Goal: Transaction & Acquisition: Purchase product/service

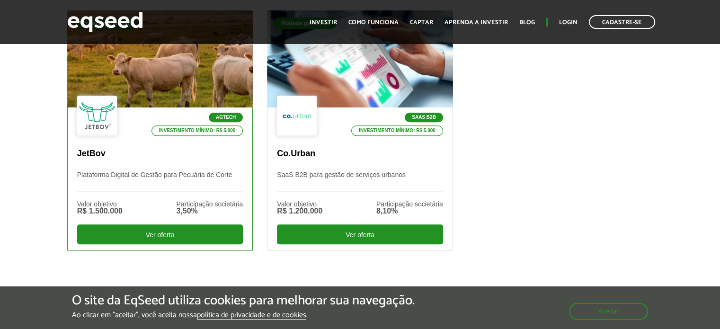
scroll to position [331, 0]
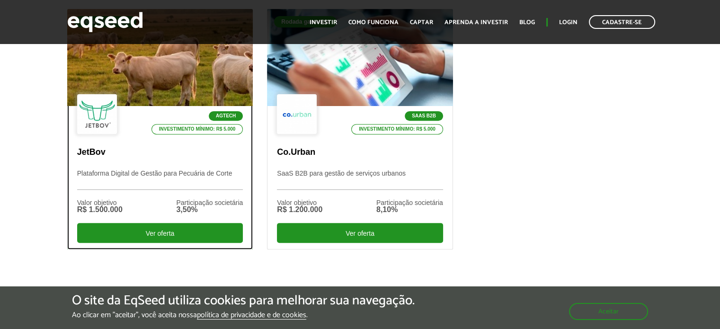
click at [169, 76] on div at bounding box center [159, 58] width 223 height 116
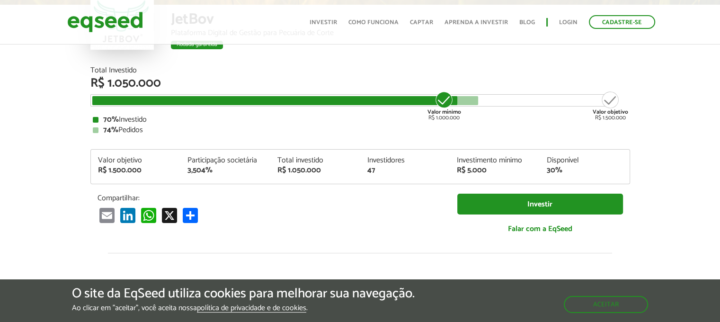
scroll to position [1141, 0]
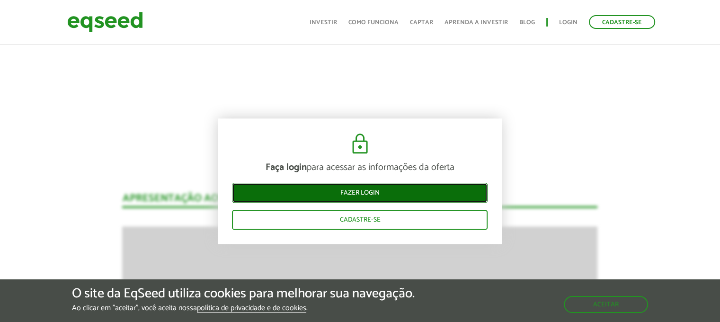
click at [386, 194] on link "Fazer login" at bounding box center [360, 193] width 256 height 20
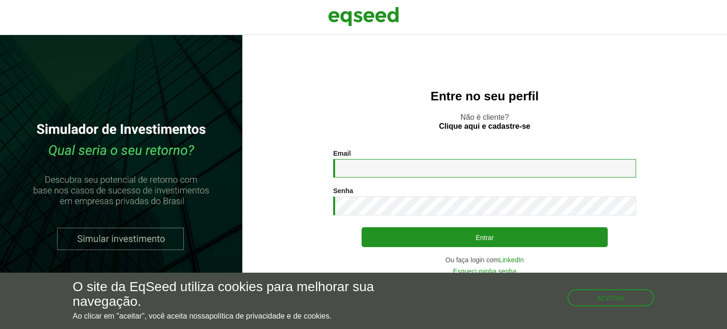
click at [350, 164] on input "Email *" at bounding box center [484, 168] width 303 height 18
type input "**********"
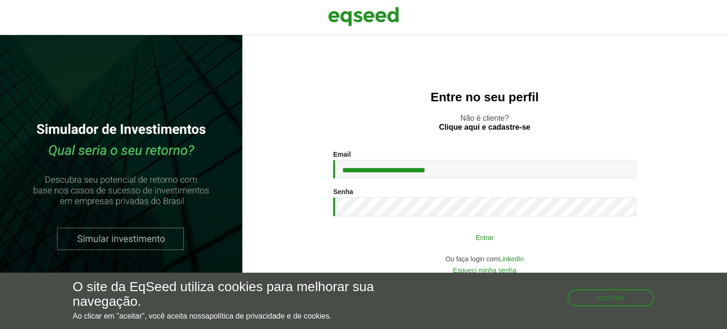
click at [509, 236] on button "Entrar" at bounding box center [484, 237] width 246 height 18
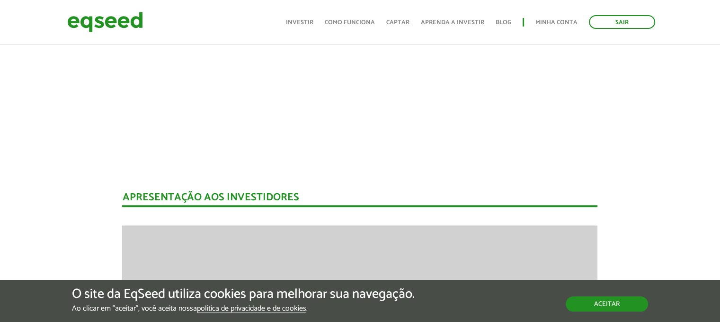
click at [604, 303] on button "Aceitar" at bounding box center [606, 303] width 82 height 15
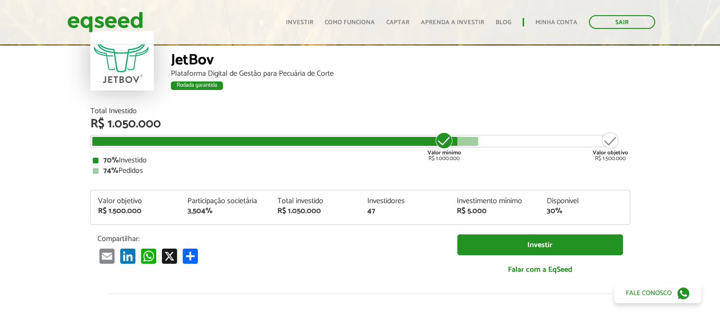
scroll to position [52, 0]
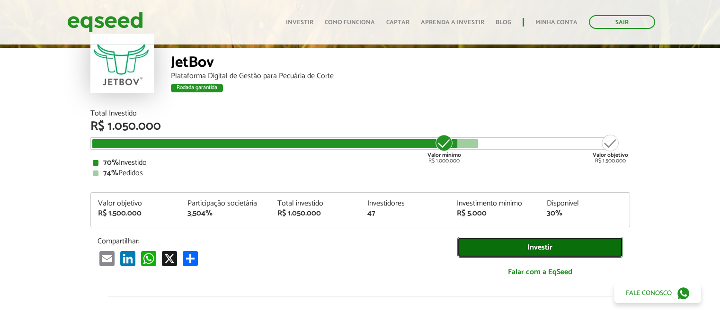
click at [529, 246] on link "Investir" at bounding box center [540, 247] width 166 height 21
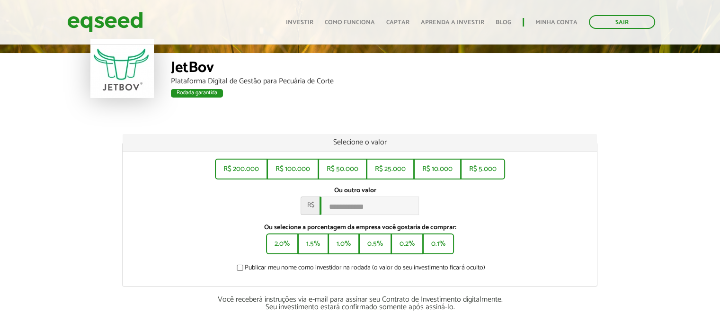
scroll to position [47, 0]
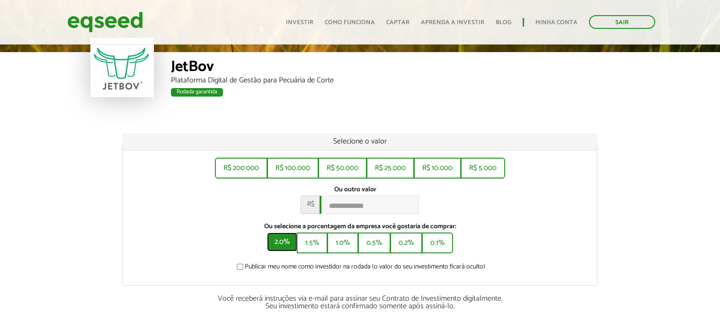
click at [284, 244] on button "2.0%" at bounding box center [282, 241] width 30 height 19
click at [348, 245] on button "1.0%" at bounding box center [343, 241] width 29 height 19
click at [409, 244] on button "0.2%" at bounding box center [407, 241] width 30 height 19
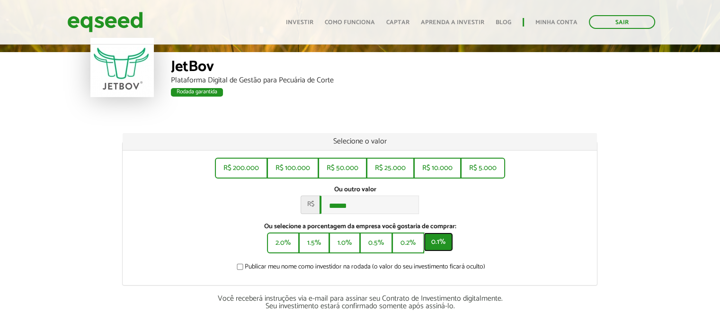
click at [435, 243] on button "0.1%" at bounding box center [437, 241] width 29 height 19
type input "******"
click at [311, 21] on link "Investir" at bounding box center [299, 22] width 27 height 6
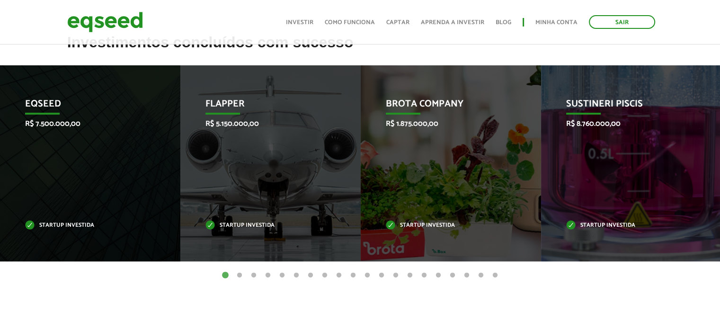
scroll to position [379, 0]
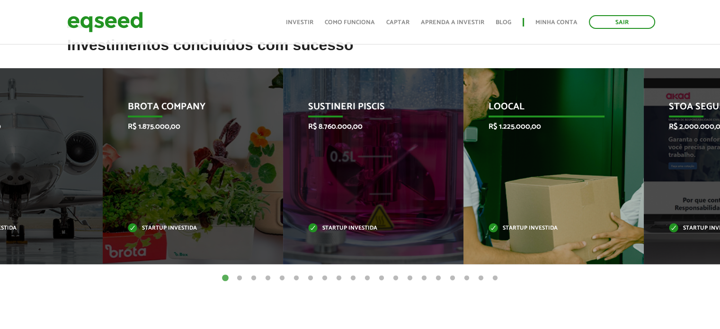
drag, startPoint x: 656, startPoint y: 191, endPoint x: 297, endPoint y: 169, distance: 359.8
click at [309, 172] on div "Sustineri Piscis R$ 8.760.000,00 Startup investida" at bounding box center [366, 166] width 166 height 196
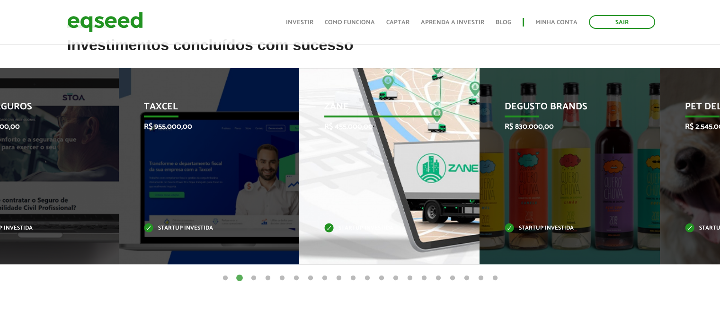
drag, startPoint x: 625, startPoint y: 183, endPoint x: 254, endPoint y: 176, distance: 371.0
click at [299, 176] on div "Zane R$ 455.000,00 Startup investida" at bounding box center [382, 166] width 166 height 196
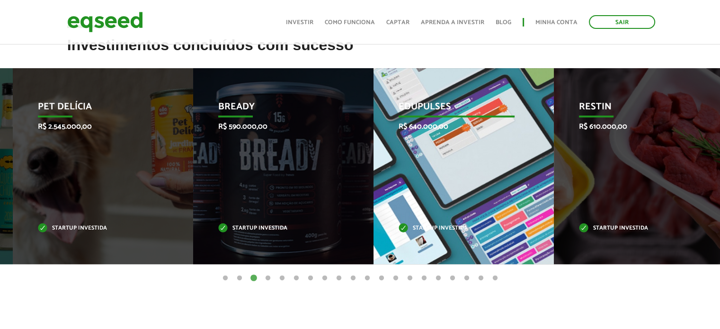
drag, startPoint x: 594, startPoint y: 177, endPoint x: 314, endPoint y: 176, distance: 280.1
click at [373, 176] on div "Edupulses R$ 640.000,00 Startup investida" at bounding box center [456, 166] width 166 height 196
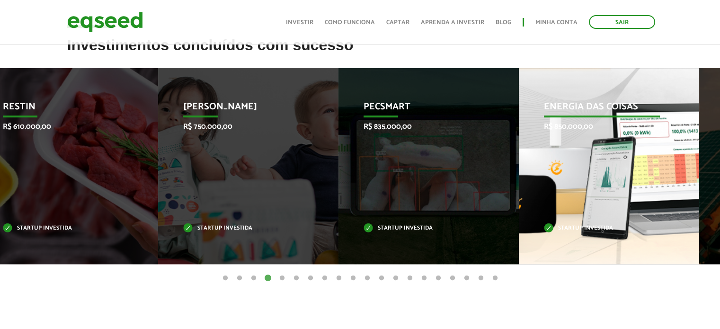
drag, startPoint x: 616, startPoint y: 202, endPoint x: 307, endPoint y: 203, distance: 309.4
click at [519, 203] on div "Energia das Coisas R$ 850.000,00 Startup investida" at bounding box center [602, 166] width 166 height 196
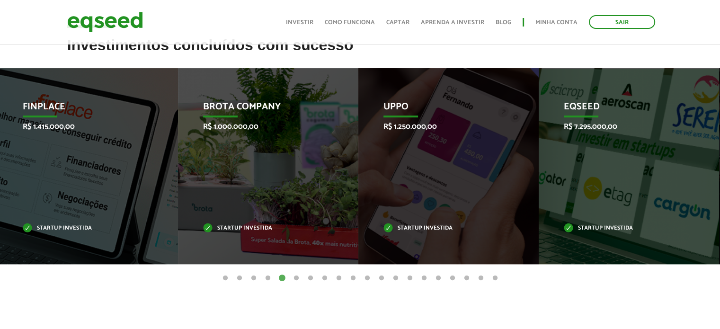
drag, startPoint x: 652, startPoint y: 185, endPoint x: 244, endPoint y: 184, distance: 407.4
click at [281, 184] on div "Brota Company R$ 1.000.000,00 Startup investida" at bounding box center [261, 166] width 166 height 196
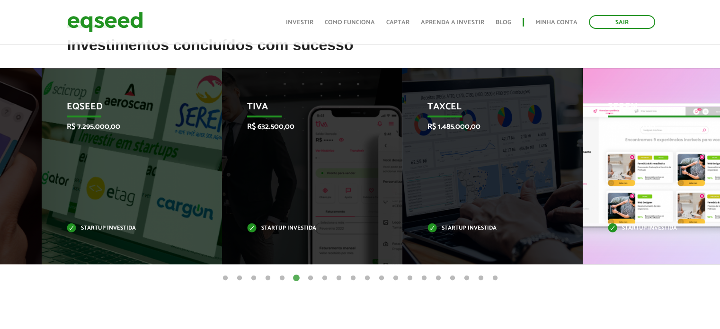
drag, startPoint x: 661, startPoint y: 179, endPoint x: 280, endPoint y: 164, distance: 381.2
click at [402, 169] on div "Taxcel R$ 1.485.000,00 Startup investida" at bounding box center [485, 166] width 166 height 196
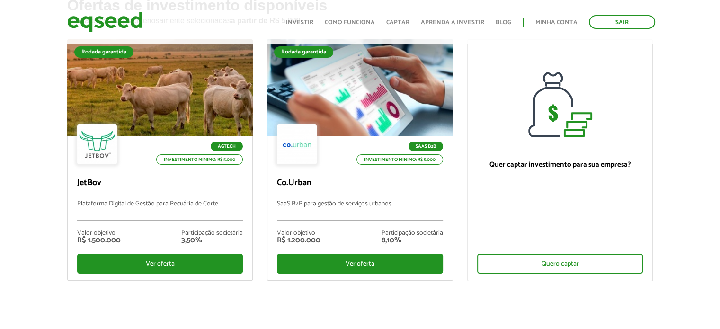
scroll to position [47, 0]
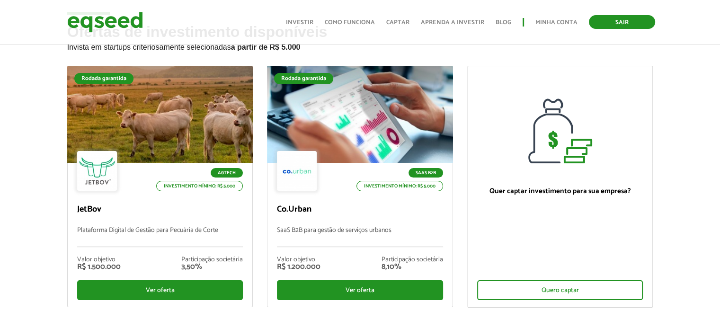
click at [633, 18] on link "Sair" at bounding box center [622, 22] width 66 height 14
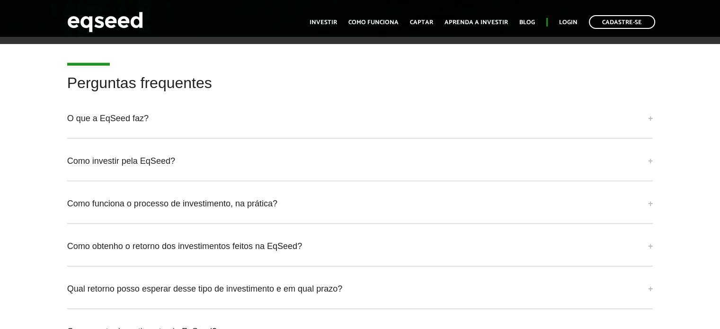
scroll to position [2292, 0]
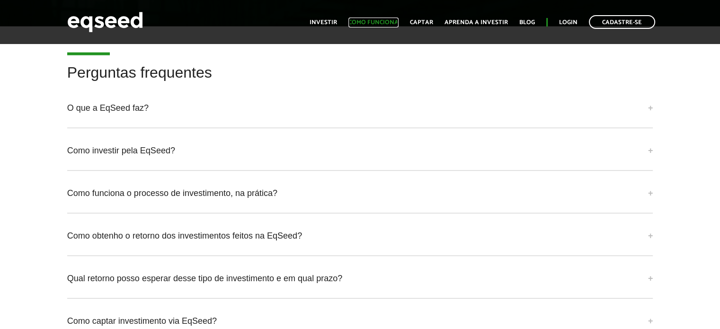
click at [356, 21] on link "Como funciona" at bounding box center [373, 22] width 50 height 6
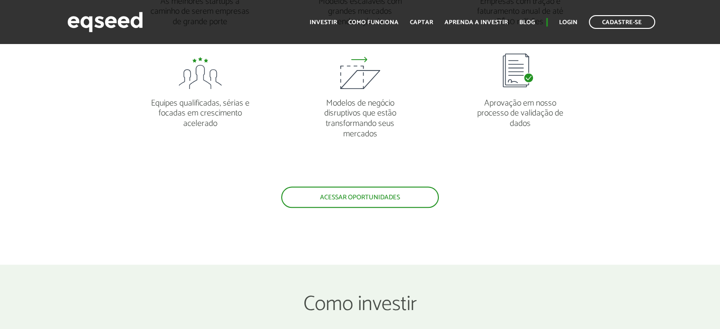
scroll to position [1041, 0]
